Goal: Information Seeking & Learning: Check status

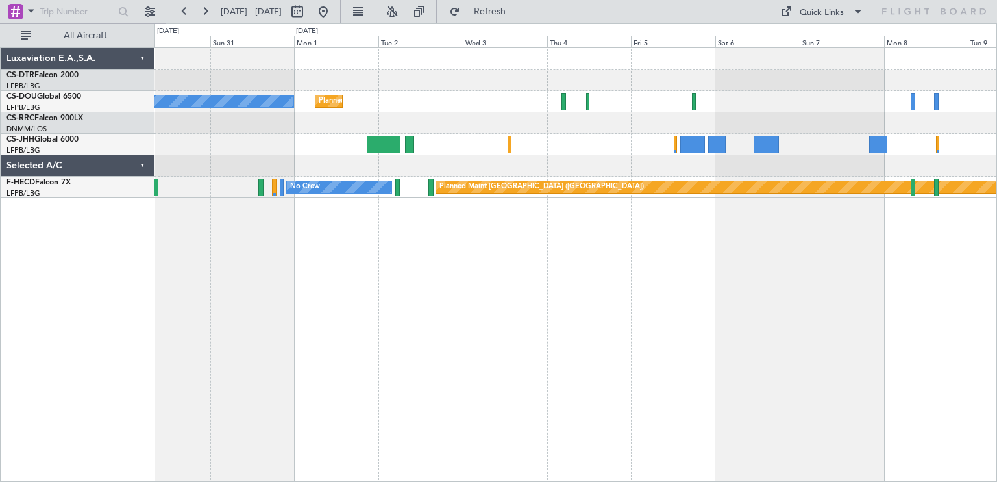
click at [73, 300] on div "No Crew No Crew Planned Maint [GEOGRAPHIC_DATA] ([GEOGRAPHIC_DATA]) Planned Mai…" at bounding box center [498, 252] width 997 height 458
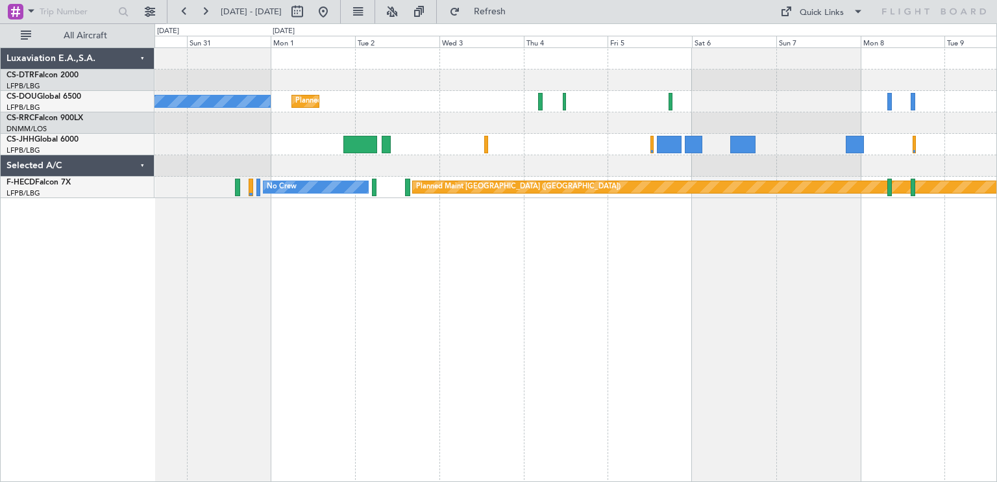
click at [549, 271] on div "No Crew Planned Maint [GEOGRAPHIC_DATA] ([GEOGRAPHIC_DATA]) No Crew Planned Mai…" at bounding box center [575, 264] width 842 height 434
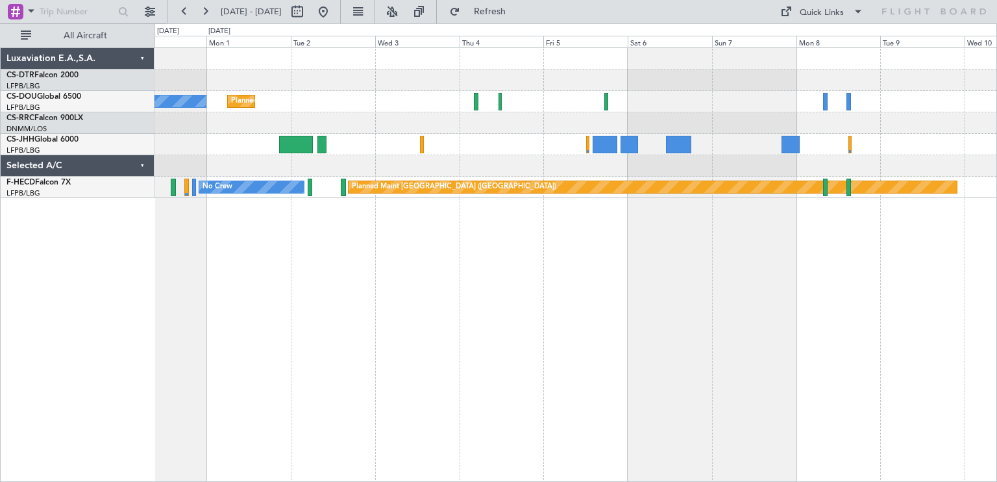
click at [712, 269] on div "No Crew Planned Maint [GEOGRAPHIC_DATA] ([GEOGRAPHIC_DATA]) No Crew Planned Mai…" at bounding box center [575, 264] width 842 height 434
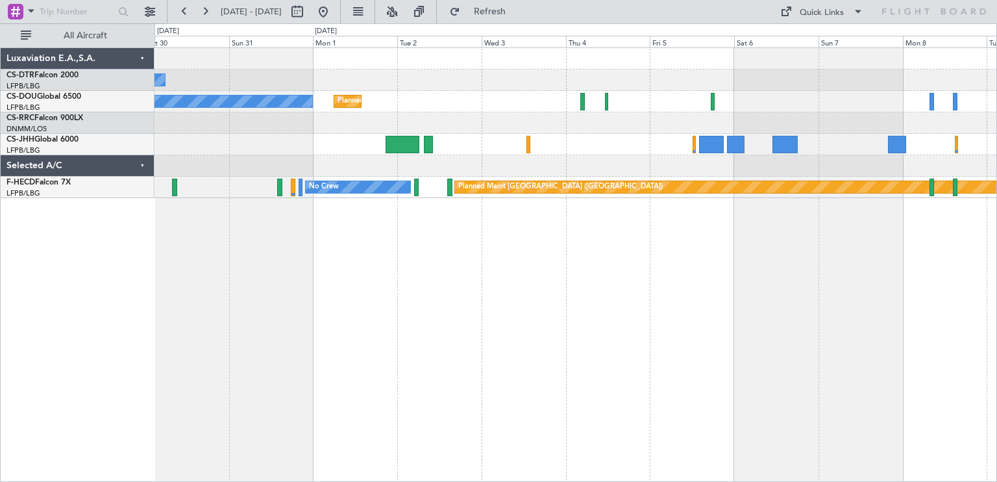
click at [996, 208] on div "No Crew Planned Maint [GEOGRAPHIC_DATA] ([GEOGRAPHIC_DATA]) No Crew Planned Mai…" at bounding box center [498, 252] width 997 height 458
click at [996, 234] on div "No Crew Planned Maint [GEOGRAPHIC_DATA] ([GEOGRAPHIC_DATA]) No Crew Planned Mai…" at bounding box center [498, 252] width 997 height 458
click at [764, 312] on div "No Crew Planned Maint [GEOGRAPHIC_DATA] ([GEOGRAPHIC_DATA]) No Crew Planned Mai…" at bounding box center [575, 264] width 842 height 434
click at [794, 230] on div "No Crew Planned Maint [GEOGRAPHIC_DATA] ([GEOGRAPHIC_DATA]) No Crew Planned Mai…" at bounding box center [575, 264] width 842 height 434
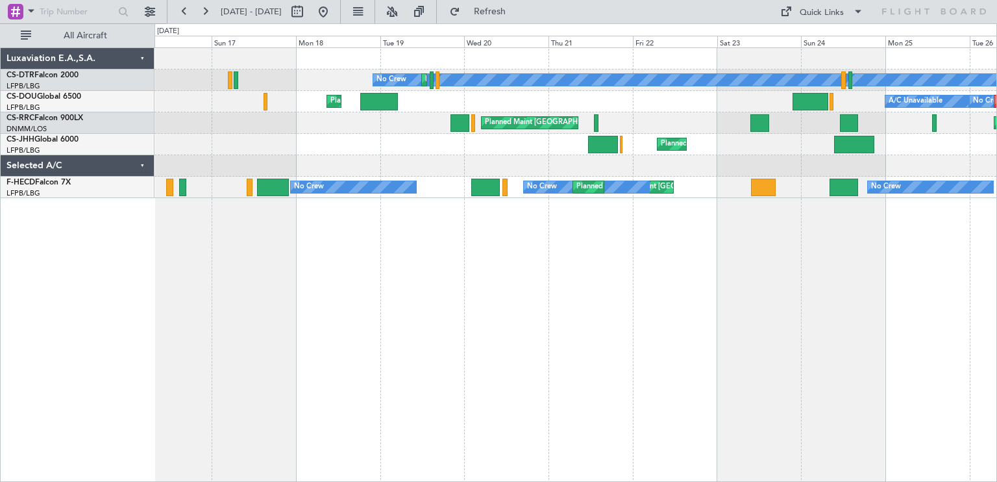
click at [996, 193] on div "No Crew Planned Maint Sofia Planned Maint [GEOGRAPHIC_DATA] ([GEOGRAPHIC_DATA])…" at bounding box center [498, 252] width 997 height 458
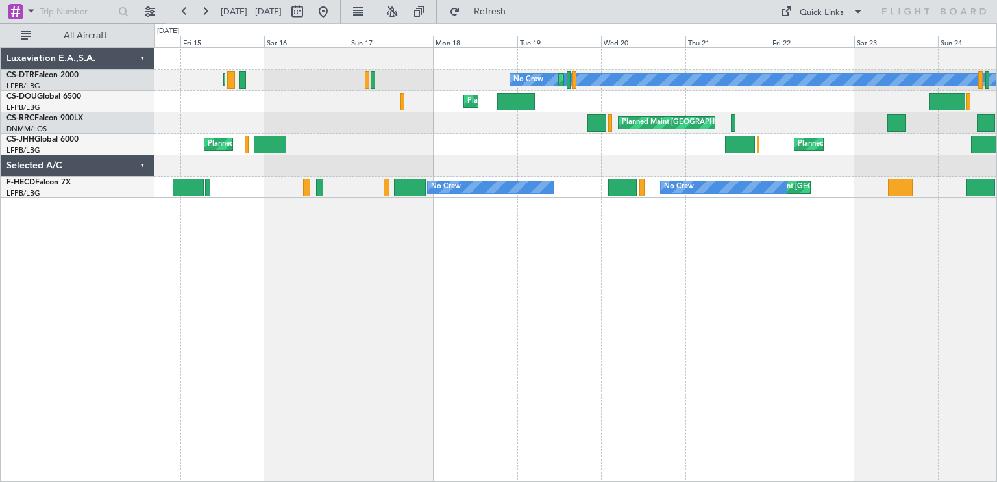
click at [744, 220] on div "No Crew Planned Maint Sofia Planned Maint [GEOGRAPHIC_DATA] ([GEOGRAPHIC_DATA])…" at bounding box center [575, 264] width 842 height 434
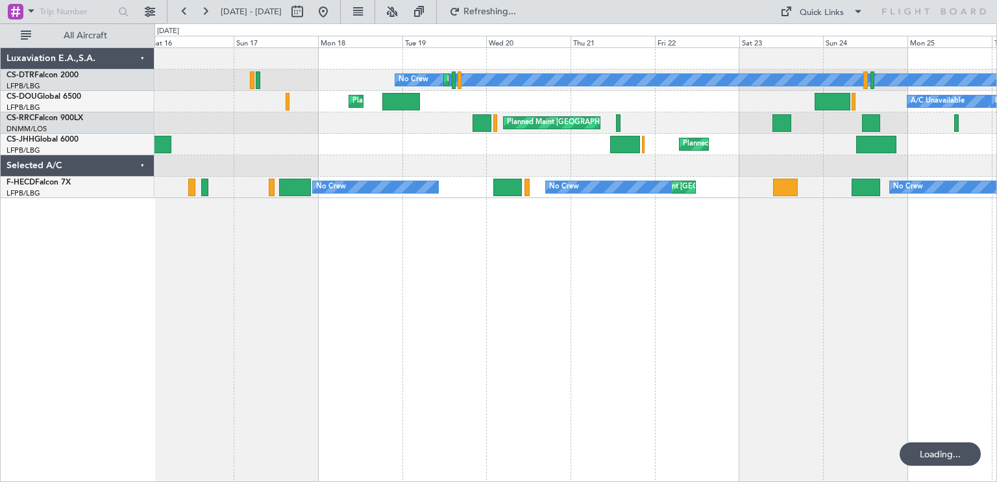
click at [202, 204] on div "No Crew Planned Maint Sofia Planned Maint [GEOGRAPHIC_DATA] ([GEOGRAPHIC_DATA])…" at bounding box center [575, 264] width 842 height 434
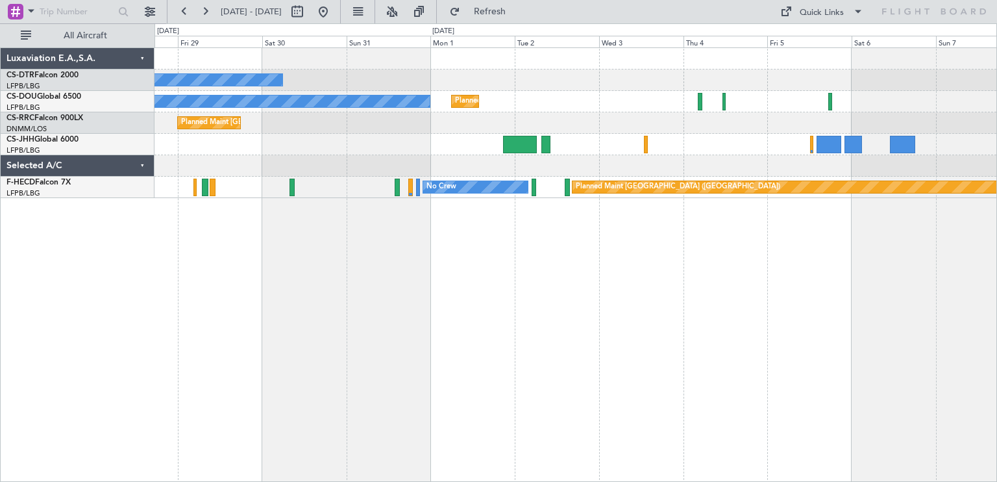
click at [186, 241] on div "No Crew No Crew Planned Maint [GEOGRAPHIC_DATA] ([GEOGRAPHIC_DATA]) Planned Mai…" at bounding box center [575, 264] width 842 height 434
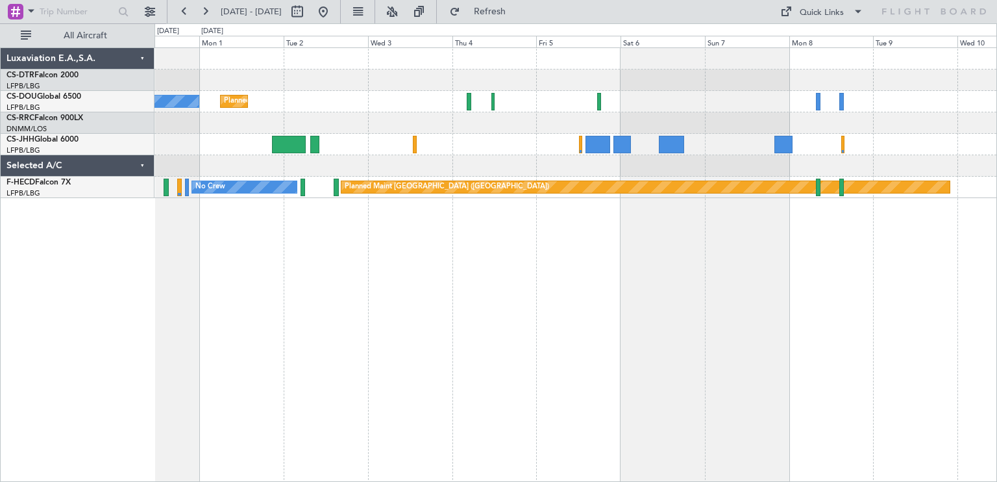
click at [419, 267] on div "No Crew No Crew Planned Maint [GEOGRAPHIC_DATA] ([GEOGRAPHIC_DATA]) Planned Mai…" at bounding box center [575, 264] width 842 height 434
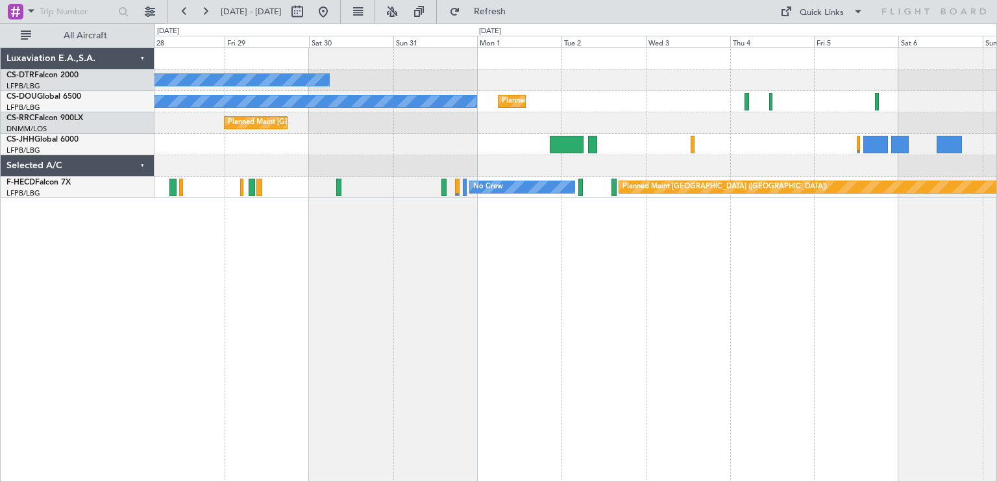
click at [746, 285] on div "No Crew Planned Maint [GEOGRAPHIC_DATA] ([GEOGRAPHIC_DATA]) No Crew Planned Mai…" at bounding box center [575, 264] width 842 height 434
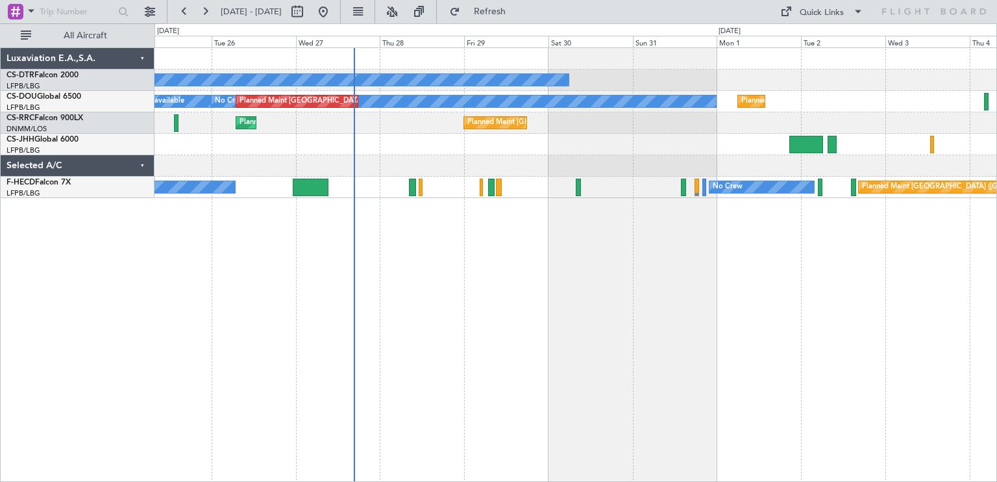
click at [653, 240] on div "No Crew No Crew Planned Maint [GEOGRAPHIC_DATA] ([GEOGRAPHIC_DATA]) Planned Mai…" at bounding box center [575, 264] width 842 height 434
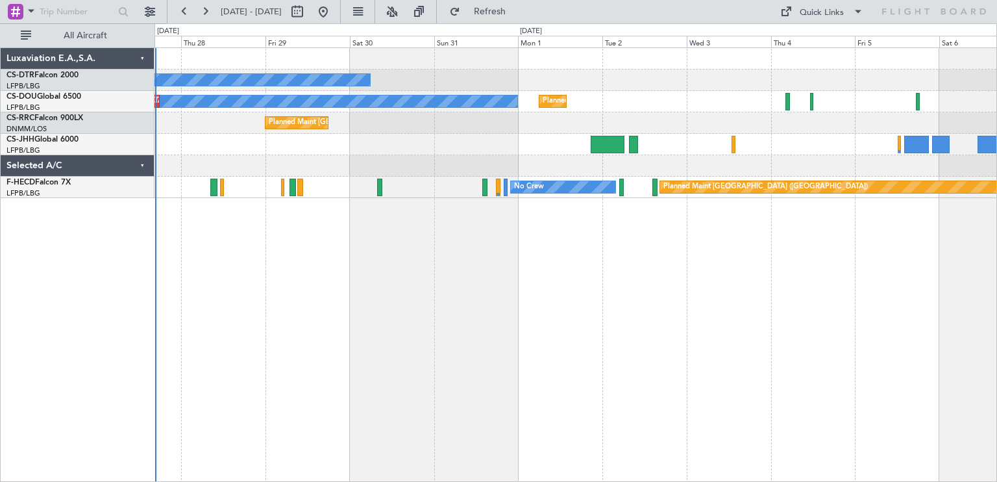
click at [428, 214] on div "No Crew No Crew Planned Maint [GEOGRAPHIC_DATA] ([GEOGRAPHIC_DATA]) Planned Mai…" at bounding box center [575, 264] width 842 height 434
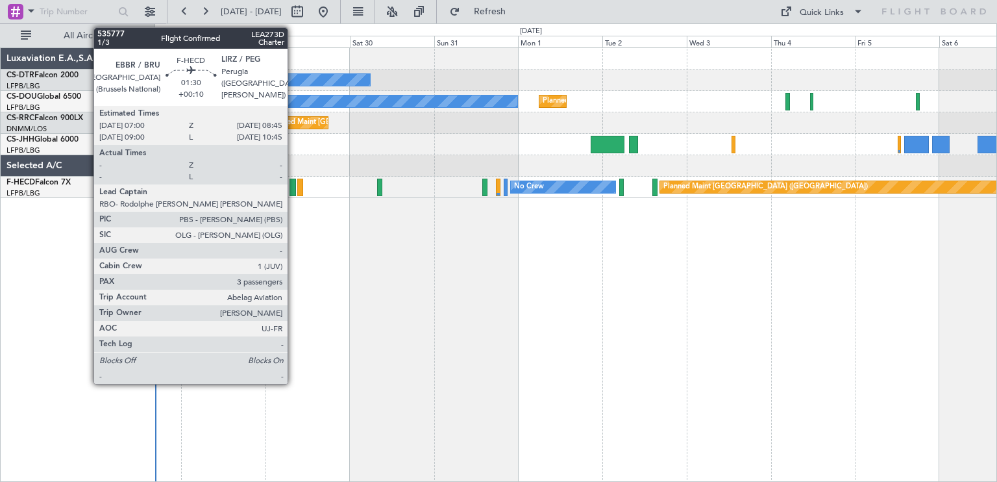
click at [293, 184] on div at bounding box center [292, 187] width 6 height 18
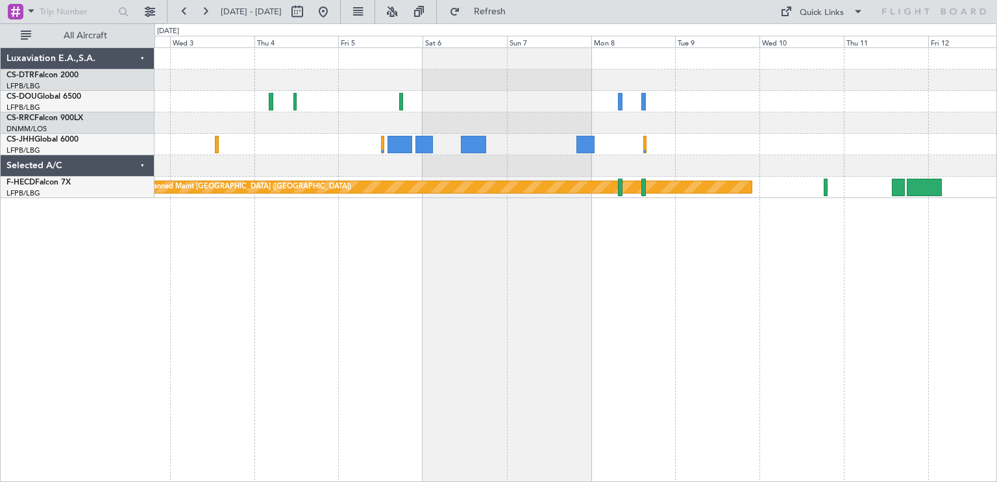
click at [347, 251] on div "Planned Maint [GEOGRAPHIC_DATA] ([GEOGRAPHIC_DATA]) No Crew Planned Maint [GEOG…" at bounding box center [575, 264] width 842 height 434
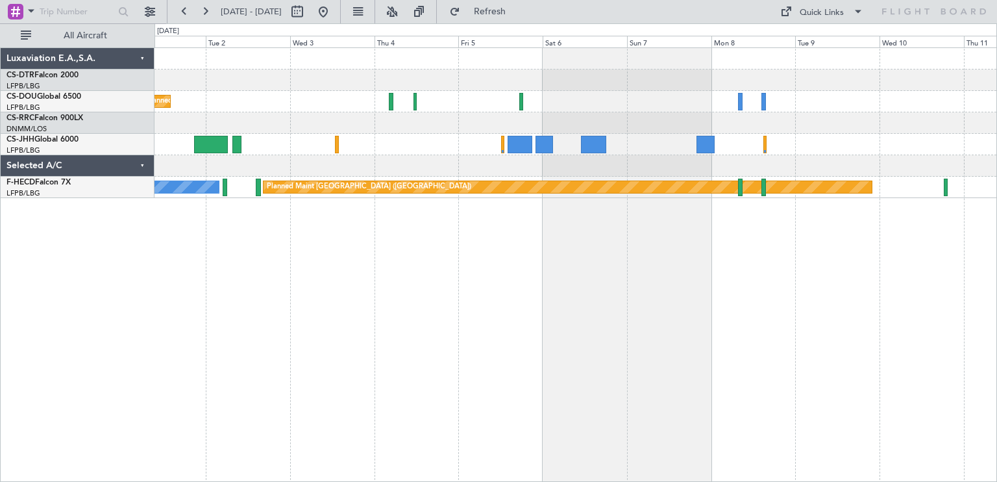
click at [955, 242] on div "No Crew Planned Maint [GEOGRAPHIC_DATA] ([GEOGRAPHIC_DATA]) No Crew Planned Mai…" at bounding box center [575, 264] width 842 height 434
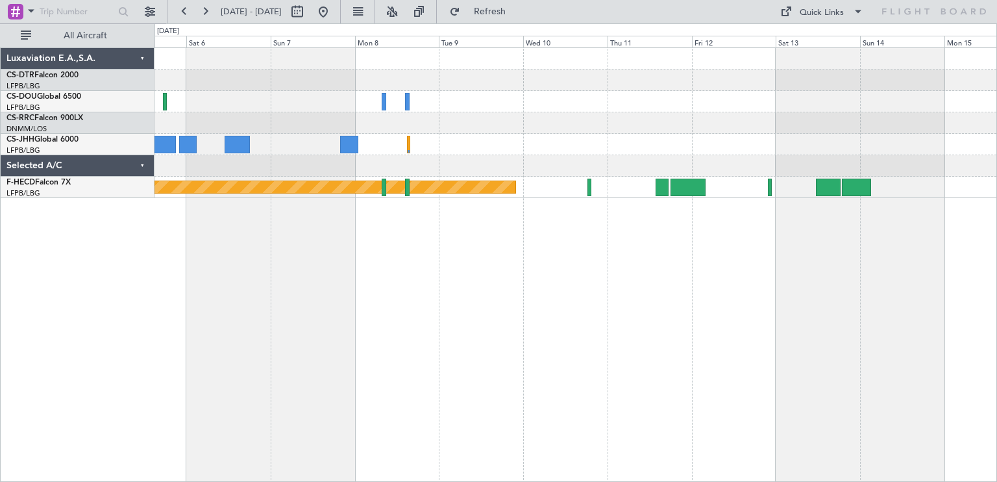
click at [83, 250] on div "Planned Maint [GEOGRAPHIC_DATA] ([GEOGRAPHIC_DATA]) Luxaviation E.A.,S.A. CS-DT…" at bounding box center [498, 252] width 997 height 458
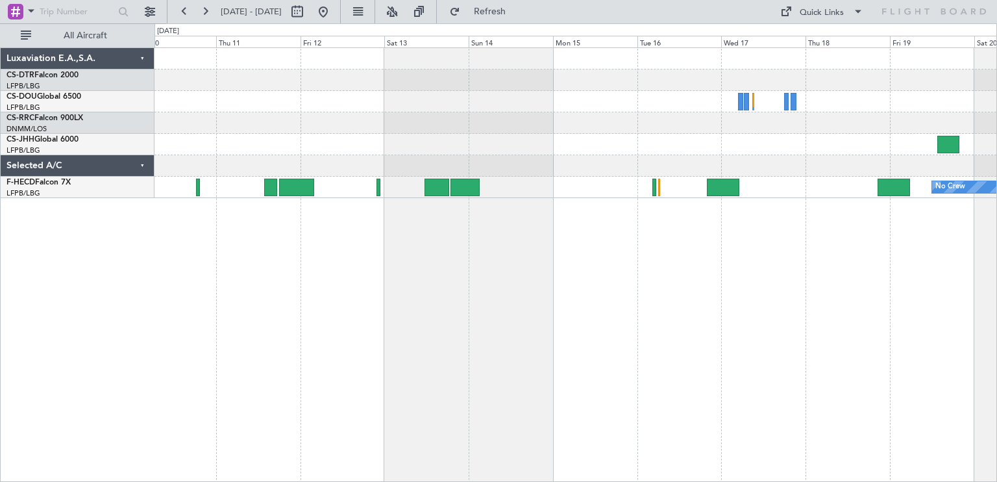
click at [604, 280] on div "No Crew Planned Maint [GEOGRAPHIC_DATA] ([GEOGRAPHIC_DATA]) Planned Maint [GEOG…" at bounding box center [498, 252] width 997 height 458
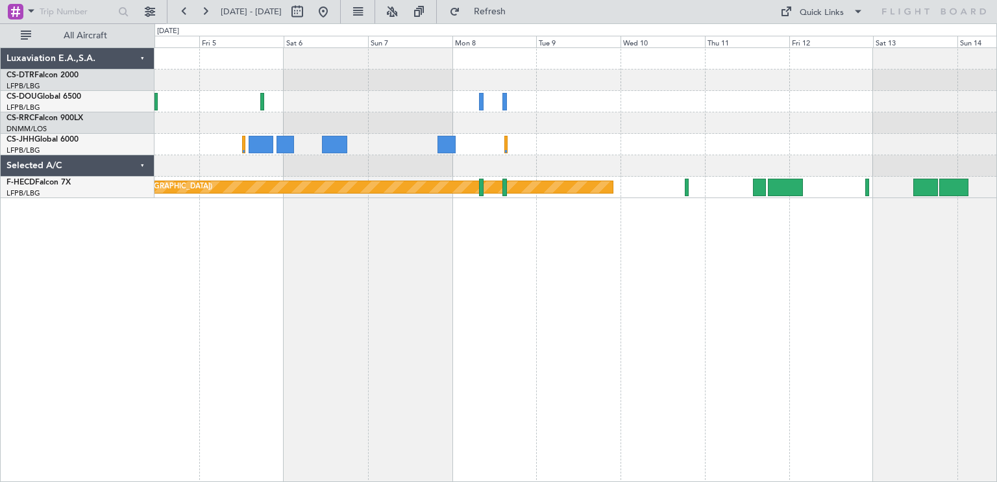
click at [996, 243] on div "Planned Maint [GEOGRAPHIC_DATA] ([GEOGRAPHIC_DATA]) No Crew Luxaviation E.A.,S.…" at bounding box center [498, 252] width 997 height 458
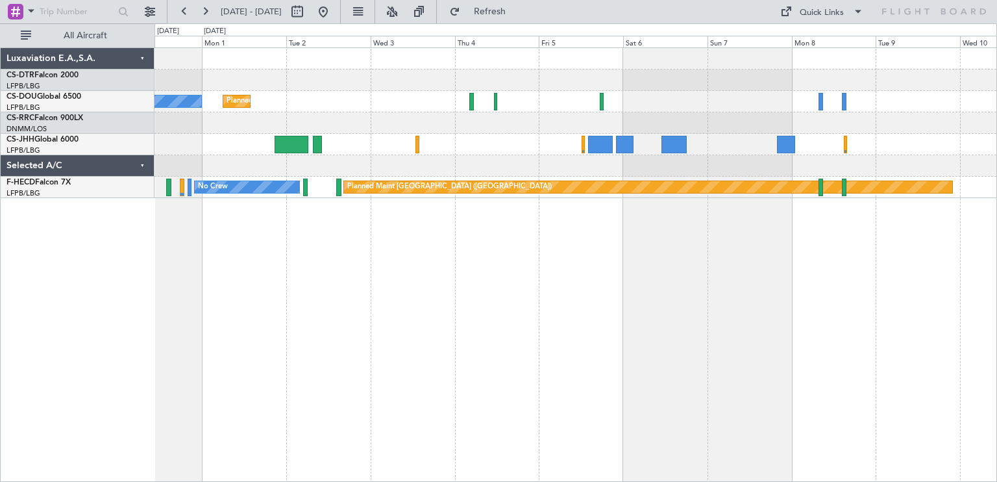
click at [865, 292] on div "No Crew Planned Maint [GEOGRAPHIC_DATA] ([GEOGRAPHIC_DATA]) No Crew Planned Mai…" at bounding box center [575, 264] width 842 height 434
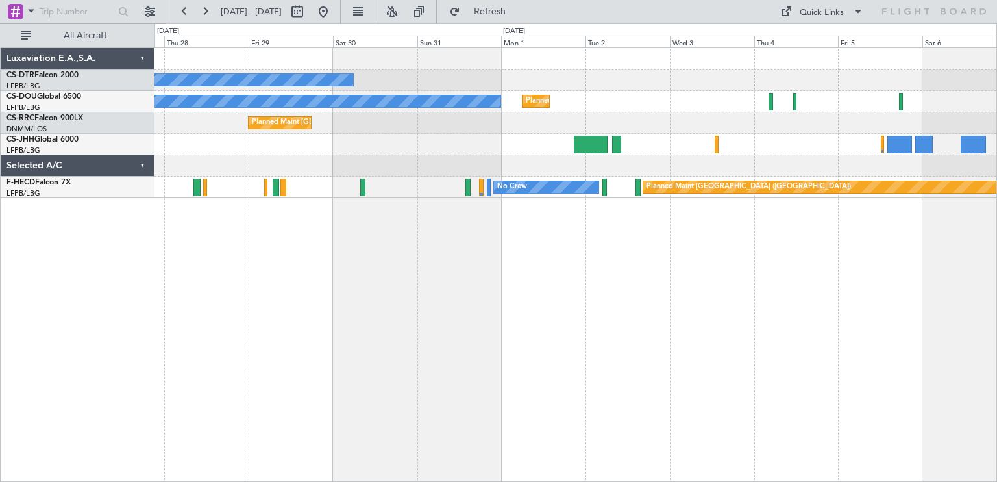
click at [597, 226] on div "No Crew Planned Maint [GEOGRAPHIC_DATA] ([GEOGRAPHIC_DATA]) No Crew Planned Mai…" at bounding box center [575, 264] width 842 height 434
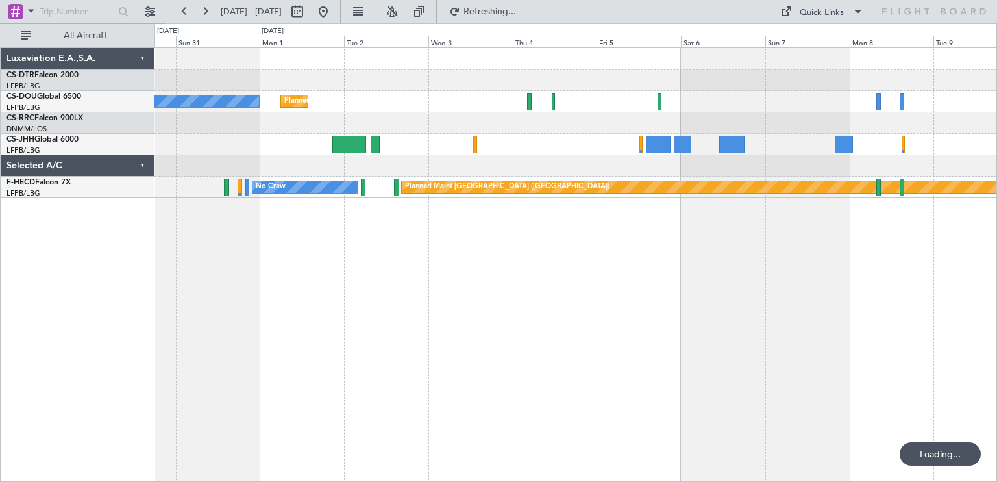
click at [402, 299] on div "No Crew No Crew Planned Maint [GEOGRAPHIC_DATA] ([GEOGRAPHIC_DATA]) Planned Mai…" at bounding box center [575, 264] width 842 height 434
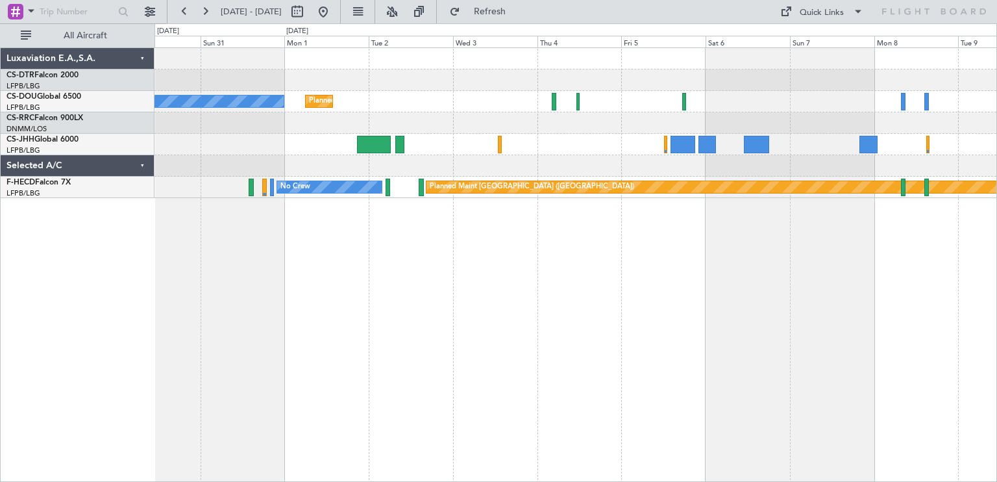
click at [678, 246] on div "No Crew Planned Maint [GEOGRAPHIC_DATA] ([GEOGRAPHIC_DATA]) No Crew Planned Mai…" at bounding box center [575, 264] width 842 height 434
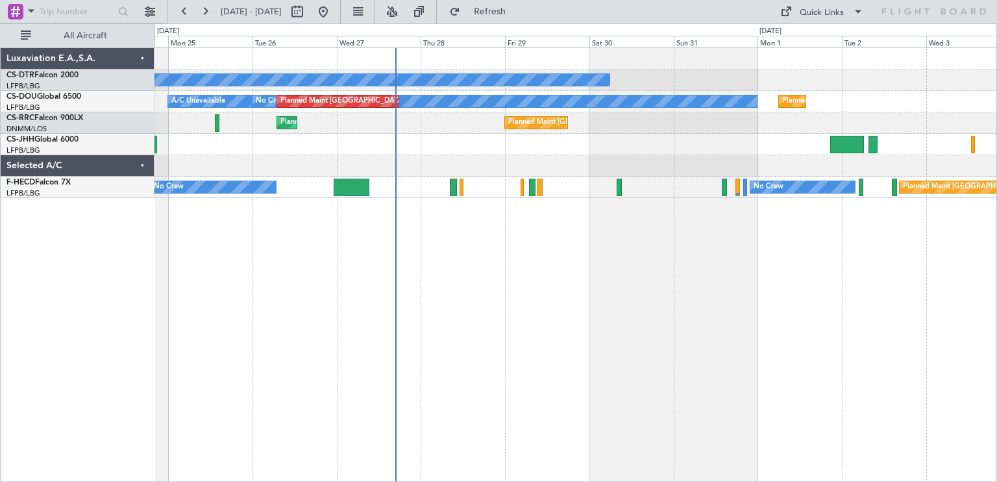
click at [669, 285] on div "No Crew Planned Maint [GEOGRAPHIC_DATA] ([GEOGRAPHIC_DATA]) No Crew Planned Mai…" at bounding box center [575, 264] width 842 height 434
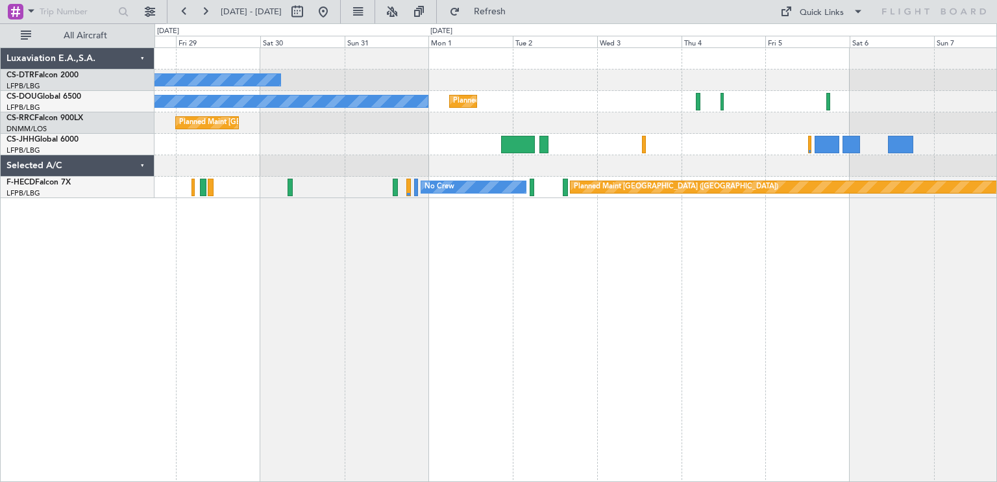
click at [437, 217] on div "No Crew Planned Maint [GEOGRAPHIC_DATA] ([GEOGRAPHIC_DATA]) No Crew Planned Mai…" at bounding box center [575, 264] width 842 height 434
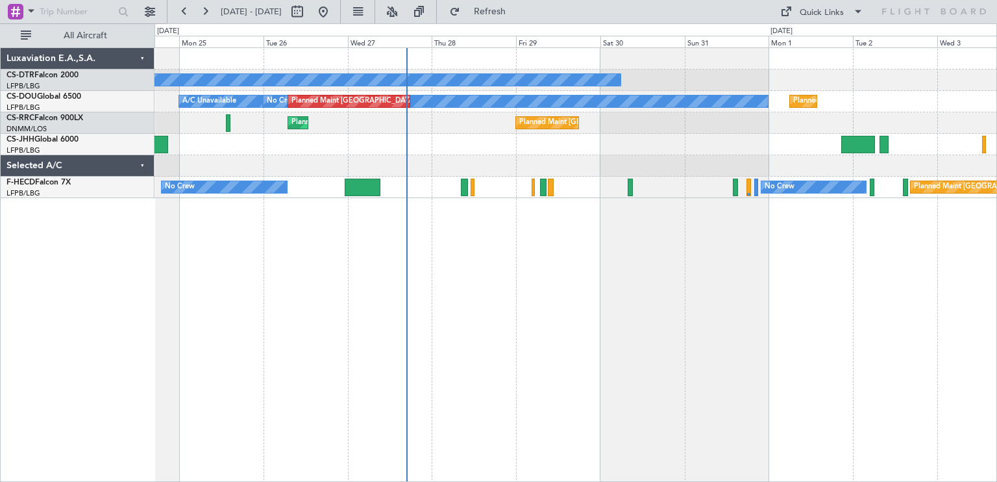
click at [643, 262] on div "No Crew Planned Maint [GEOGRAPHIC_DATA] ([GEOGRAPHIC_DATA]) No Crew Planned Mai…" at bounding box center [575, 264] width 842 height 434
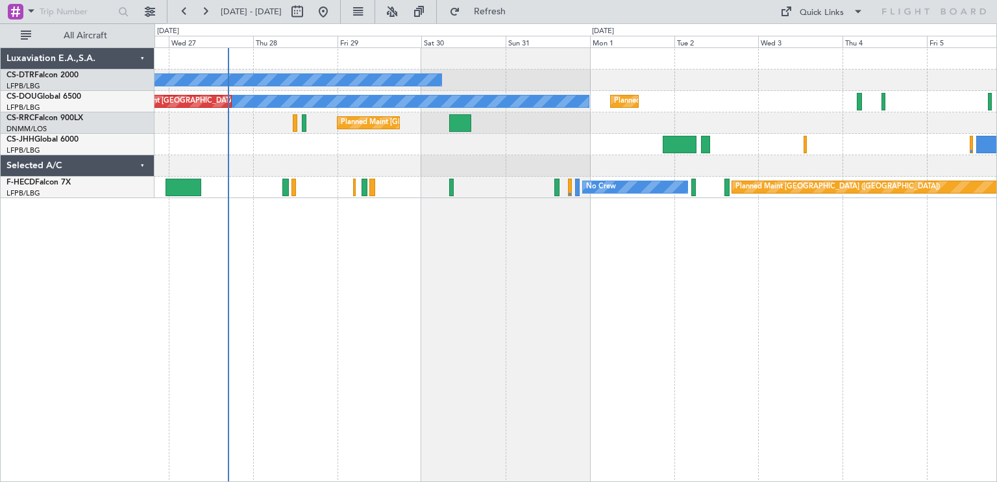
click at [512, 275] on div "No Crew Planned Maint [GEOGRAPHIC_DATA] ([GEOGRAPHIC_DATA]) No Crew Planned Mai…" at bounding box center [575, 264] width 842 height 434
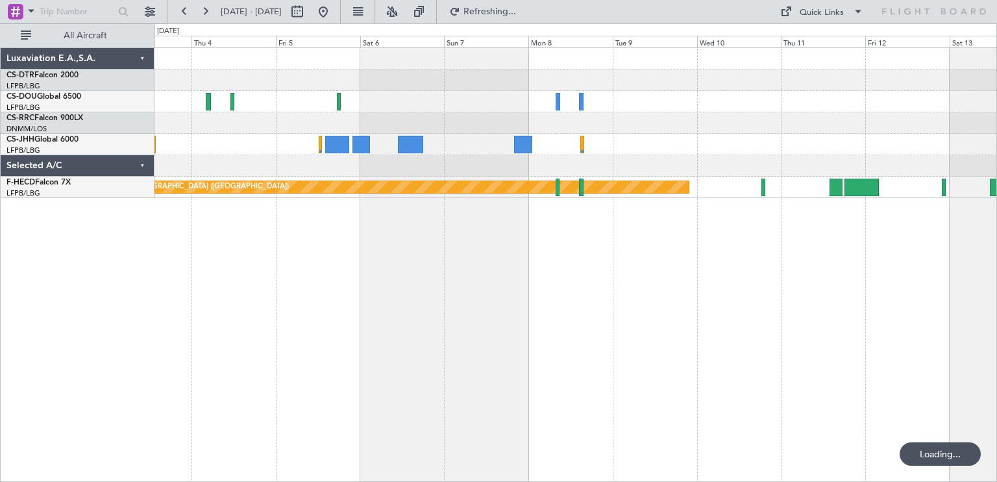
click at [261, 264] on div "Planned Maint Paris (Le Bourget) Planned Maint Paris (Le Bourget) No Crew" at bounding box center [575, 264] width 842 height 434
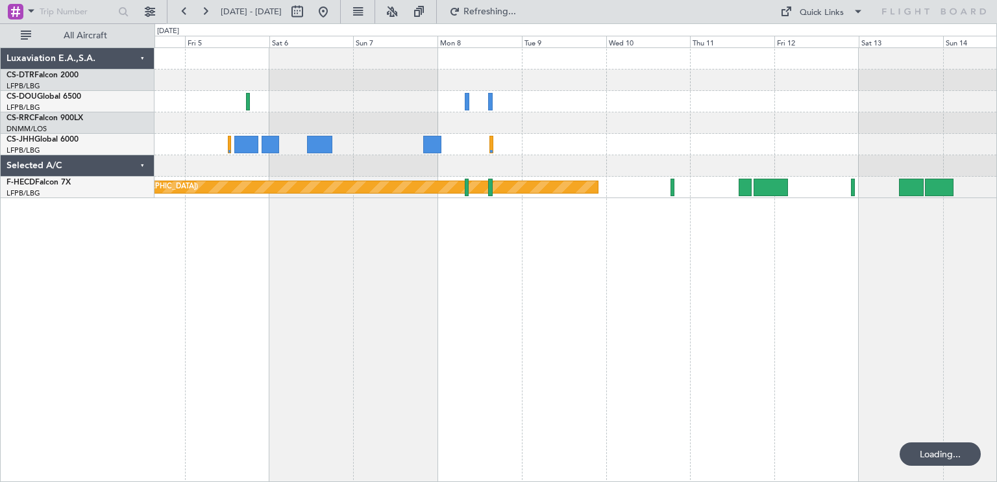
click at [823, 291] on div "Planned Maint Paris (Le Bourget) No Crew" at bounding box center [575, 264] width 842 height 434
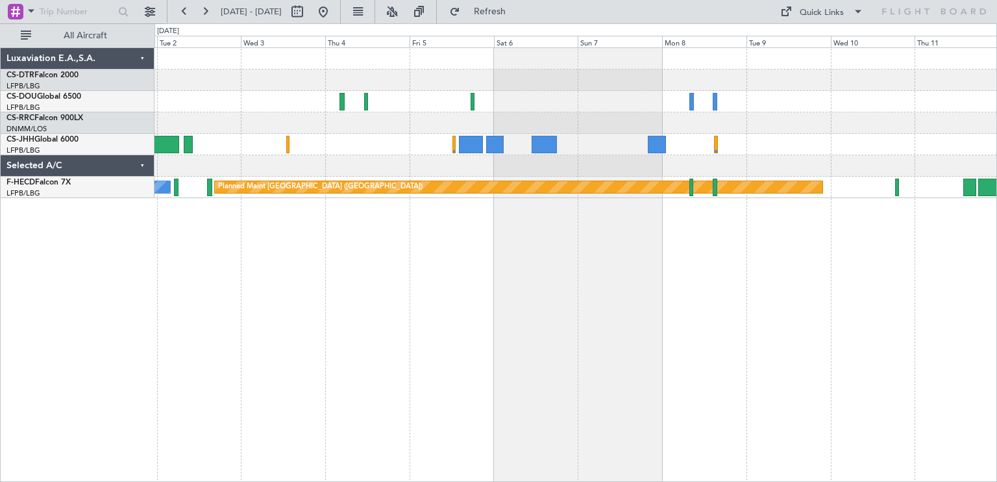
click at [674, 244] on div "Planned Maint [GEOGRAPHIC_DATA] ([GEOGRAPHIC_DATA]) No Crew Planned Maint [GEOG…" at bounding box center [575, 264] width 842 height 434
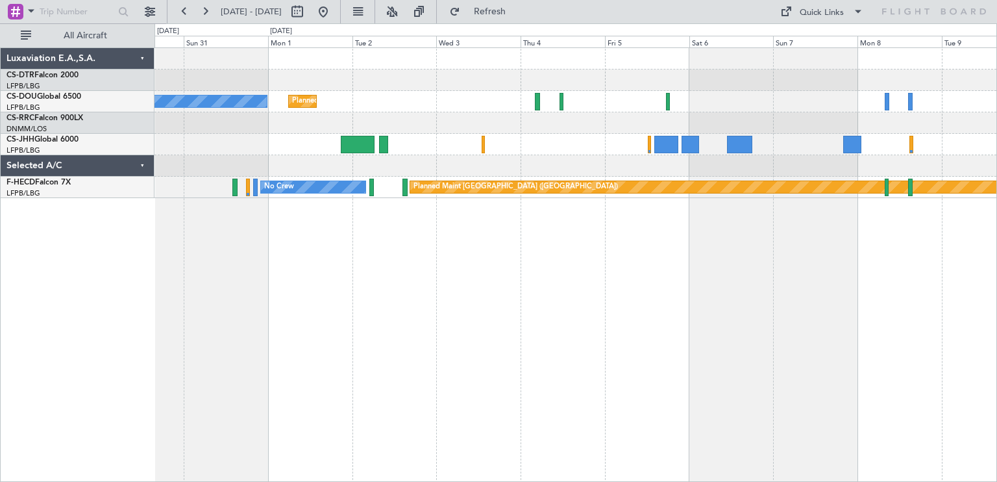
click at [857, 273] on div "No Crew Planned Maint [GEOGRAPHIC_DATA] ([GEOGRAPHIC_DATA]) No Crew Planned Mai…" at bounding box center [575, 264] width 842 height 434
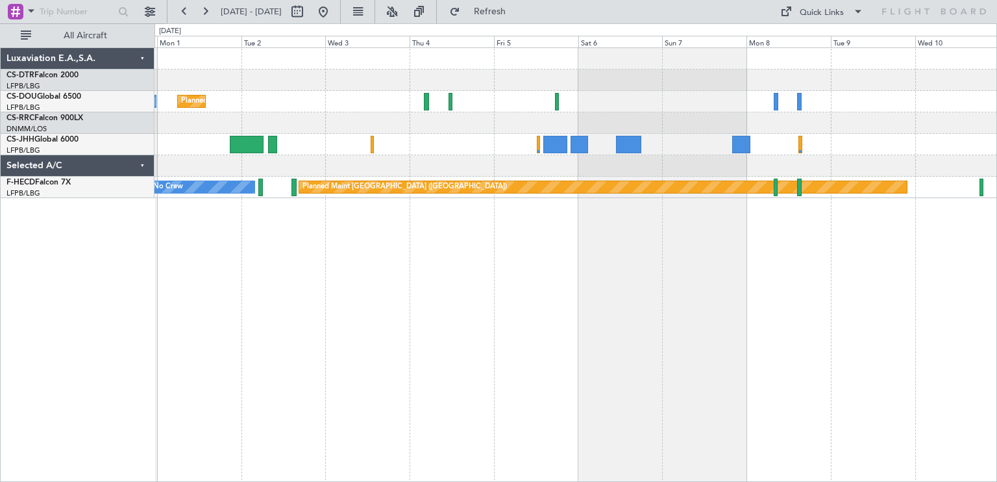
click at [633, 236] on div "No Crew Planned Maint [GEOGRAPHIC_DATA] ([GEOGRAPHIC_DATA]) No Crew Planned Mai…" at bounding box center [575, 264] width 842 height 434
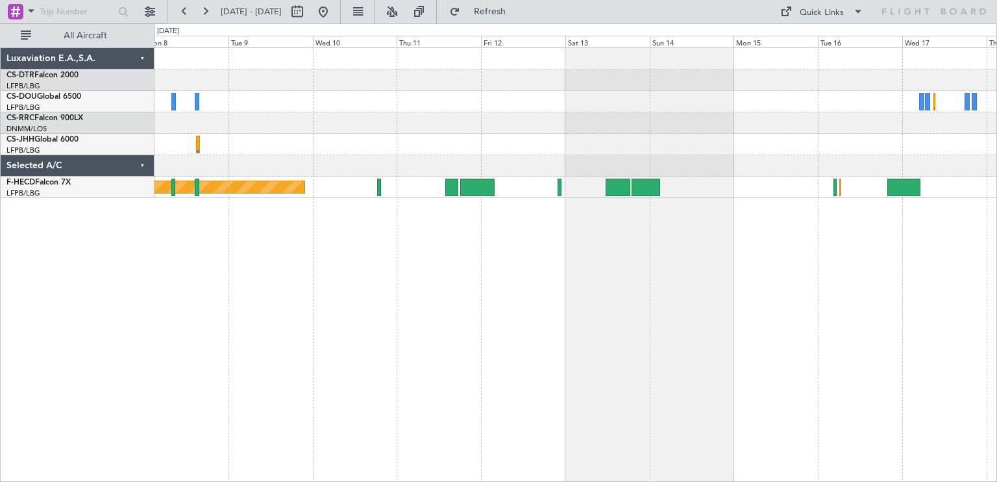
click at [260, 249] on div "Planned Maint Paris (Le Bourget) No Crew" at bounding box center [575, 264] width 842 height 434
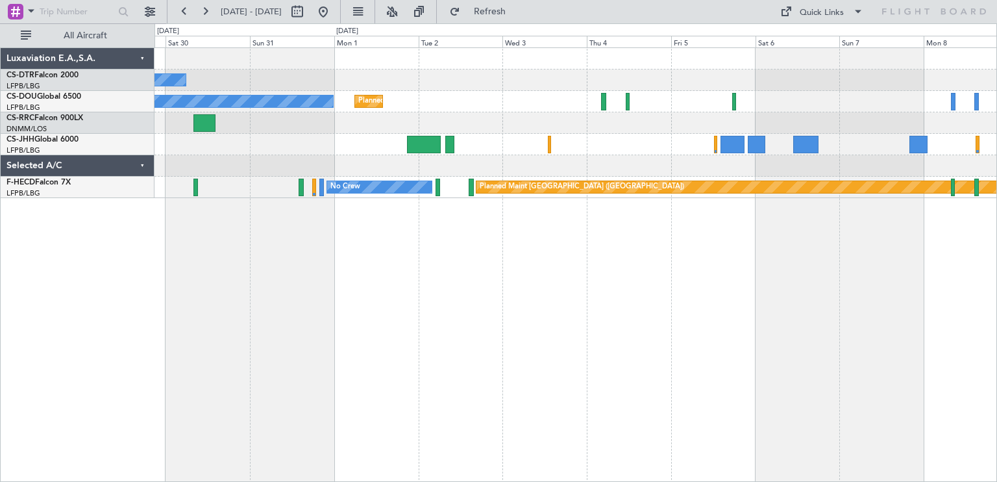
click at [996, 262] on div "No Crew Planned Maint Paris (Le Bourget) No Crew Planned Maint Paris (Le Bourge…" at bounding box center [498, 252] width 997 height 458
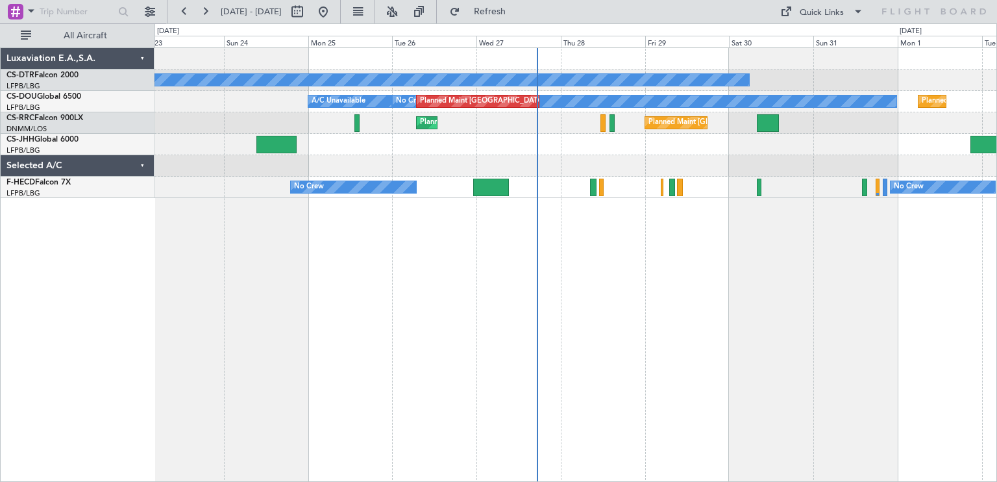
click at [898, 245] on div "No Crew Planned Maint Paris (Le Bourget) No Crew Planned Maint Paris (Le Bourge…" at bounding box center [575, 264] width 842 height 434
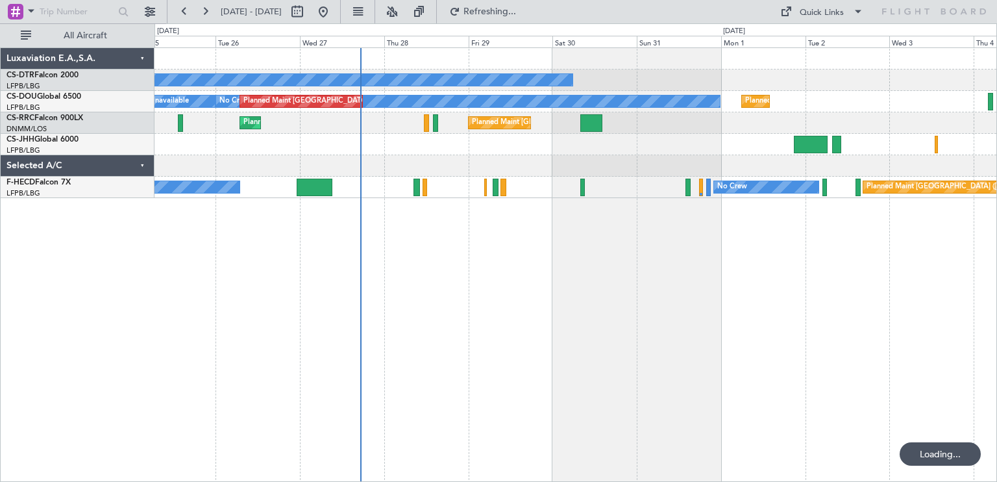
click at [566, 244] on div "No Crew Planned Maint Paris (Le Bourget) No Crew Planned Maint Paris (Le Bourge…" at bounding box center [575, 264] width 842 height 434
